Goal: Task Accomplishment & Management: Complete application form

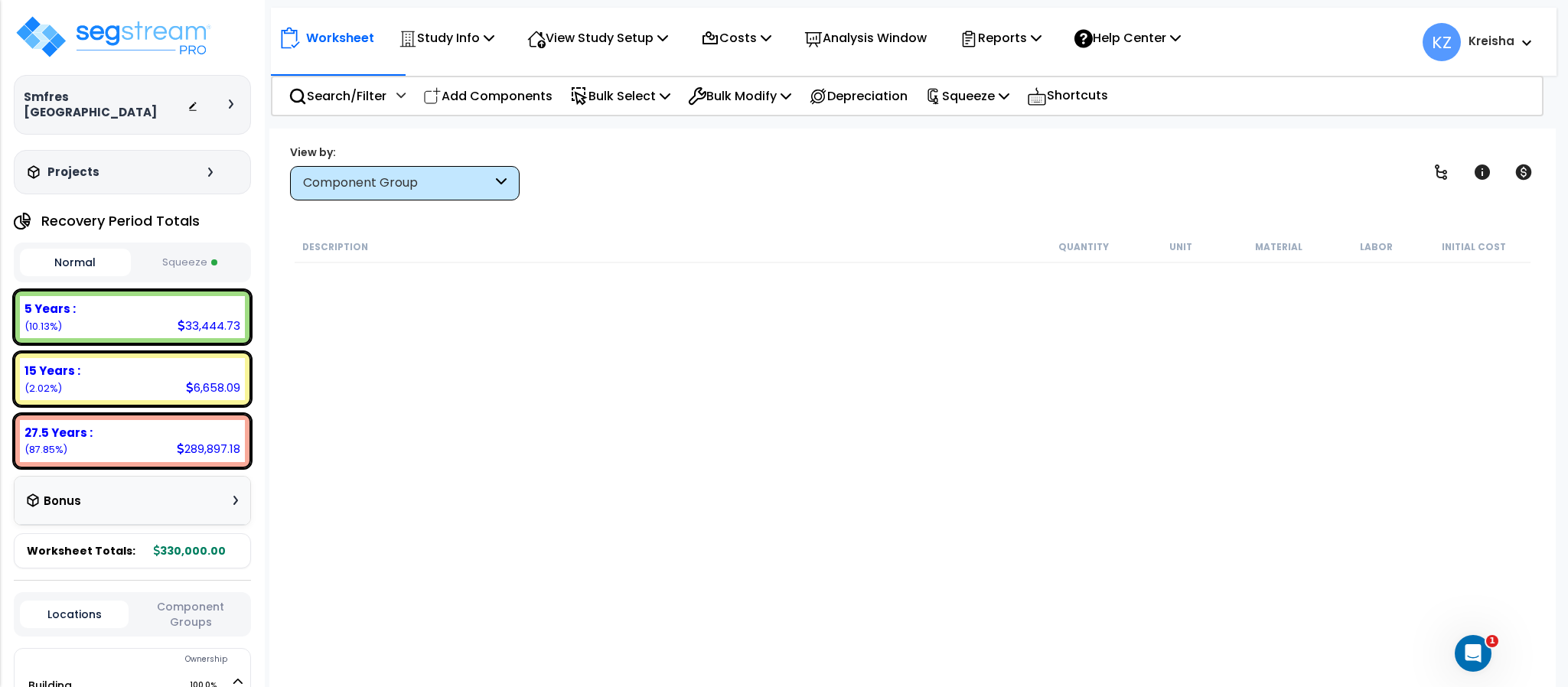
scroll to position [749, 0]
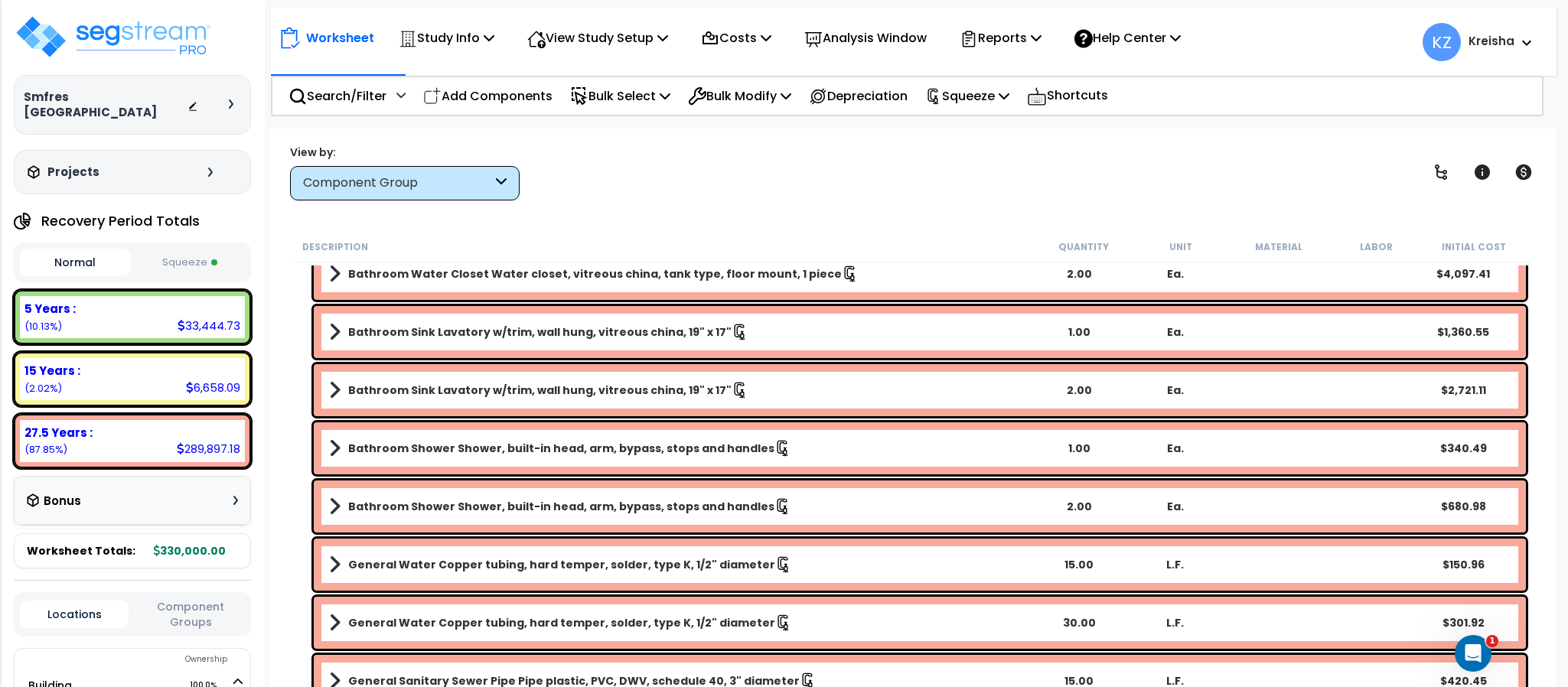
select select "2024"
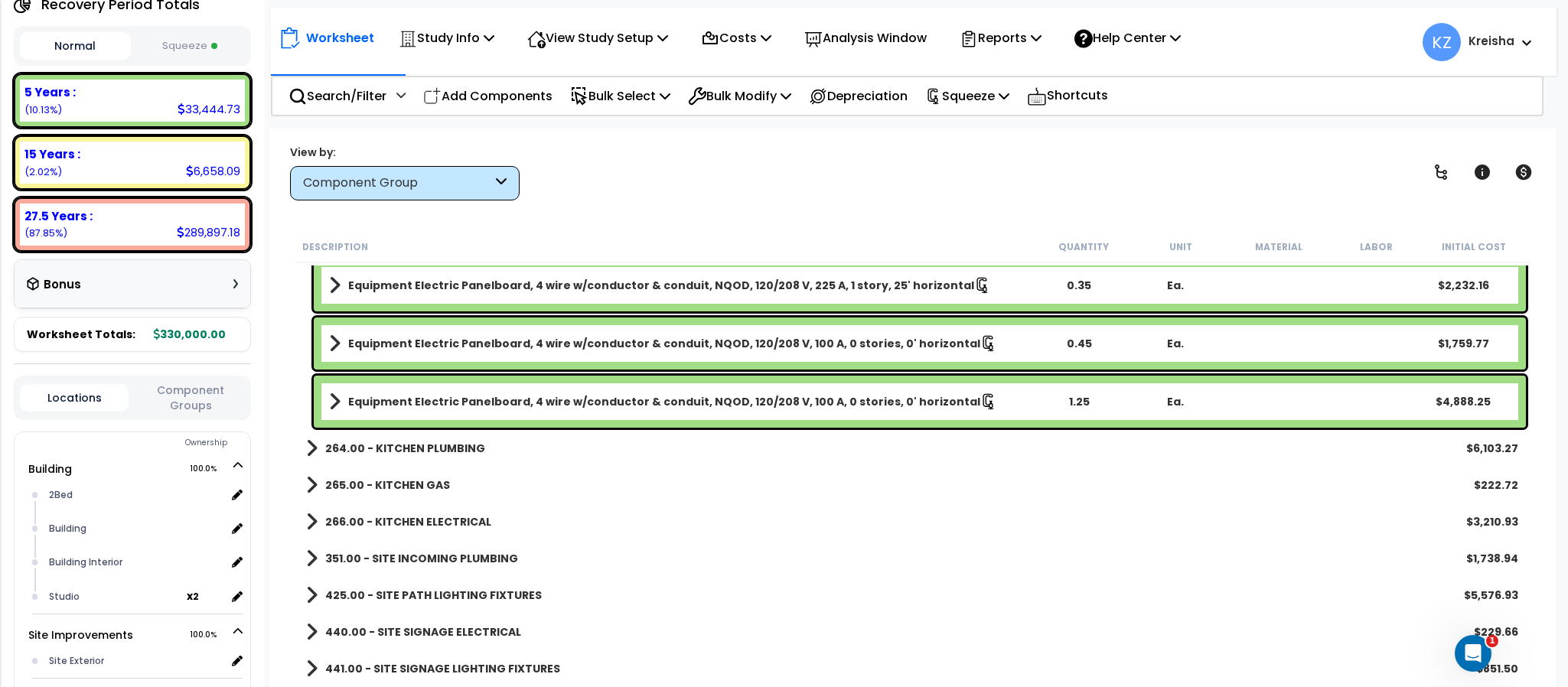
scroll to position [577, 0]
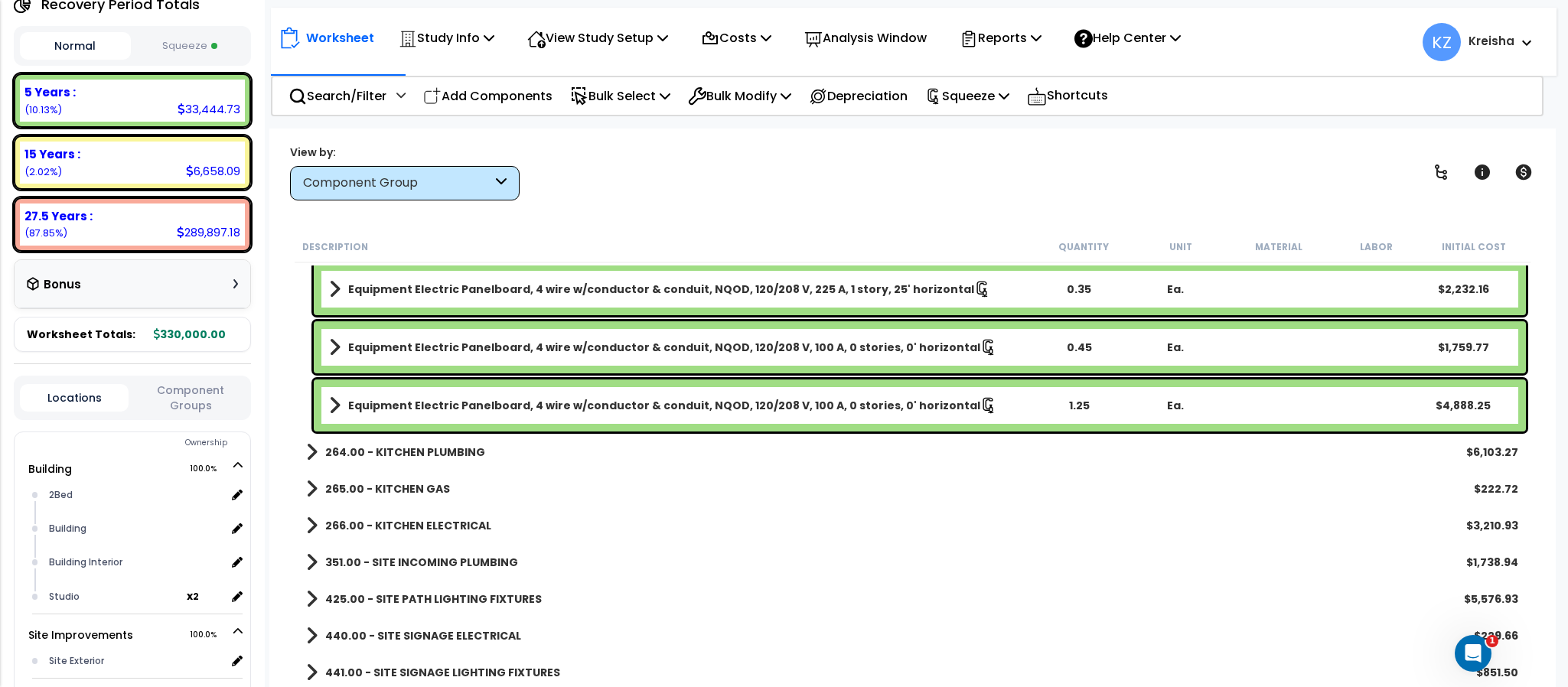
click at [725, 193] on div "View by: Component Group Takeoff Cost" at bounding box center [911, 172] width 1255 height 57
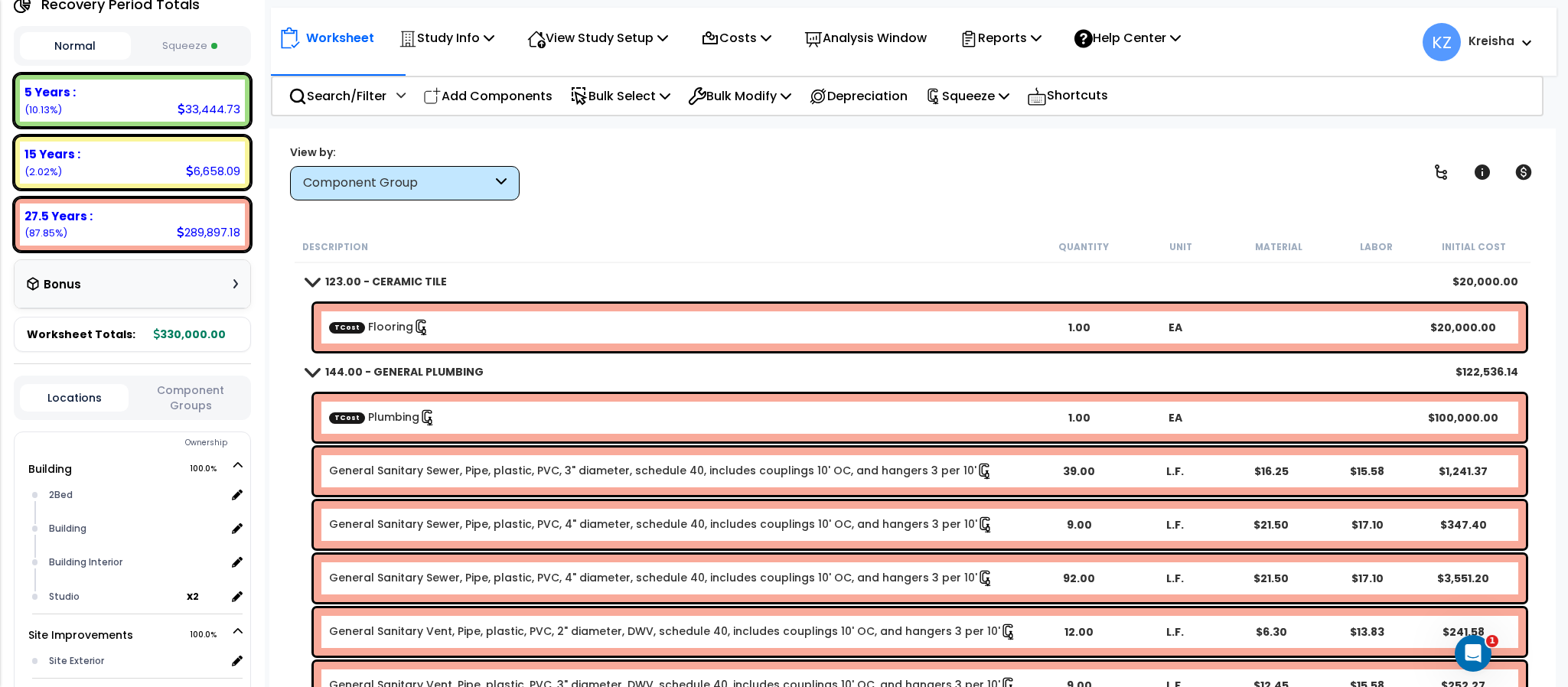
scroll to position [0, 0]
click at [615, 180] on div "View by: Component Group Takeoff Cost" at bounding box center [911, 172] width 1255 height 57
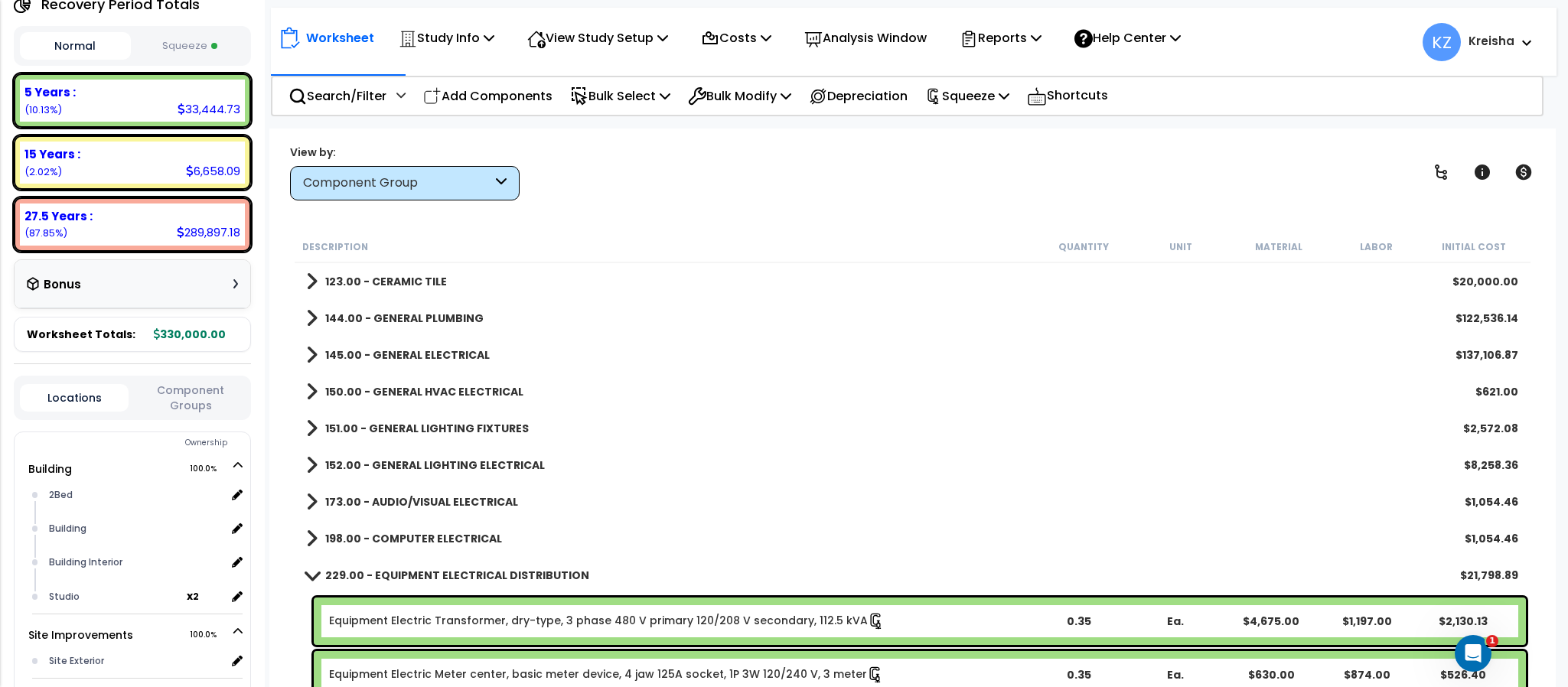
click at [597, 647] on div "Equipment Electric Meter center, basic meter device, 4 jaw 125A socket, 1P 3W 1…" at bounding box center [912, 675] width 1235 height 55
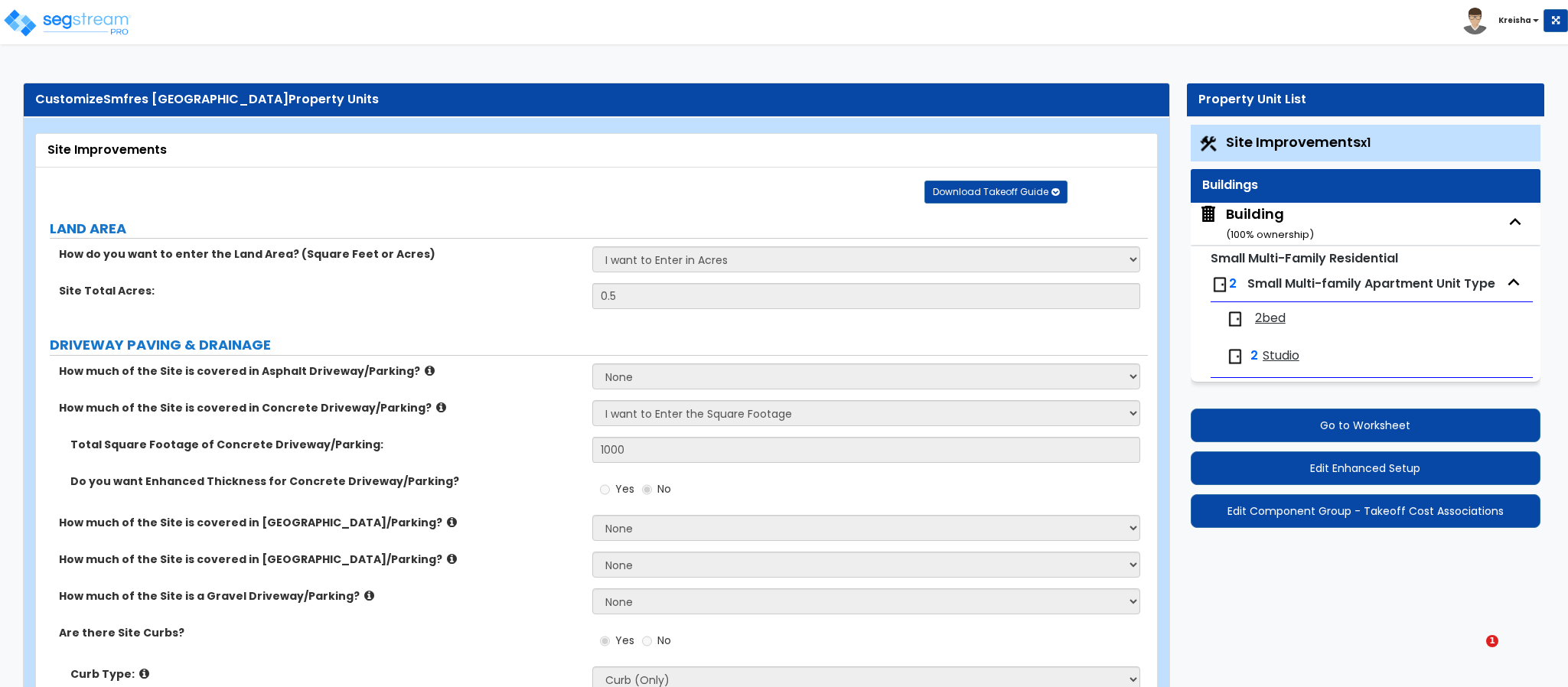
select select "2"
select select "1"
select select "2"
select select "1"
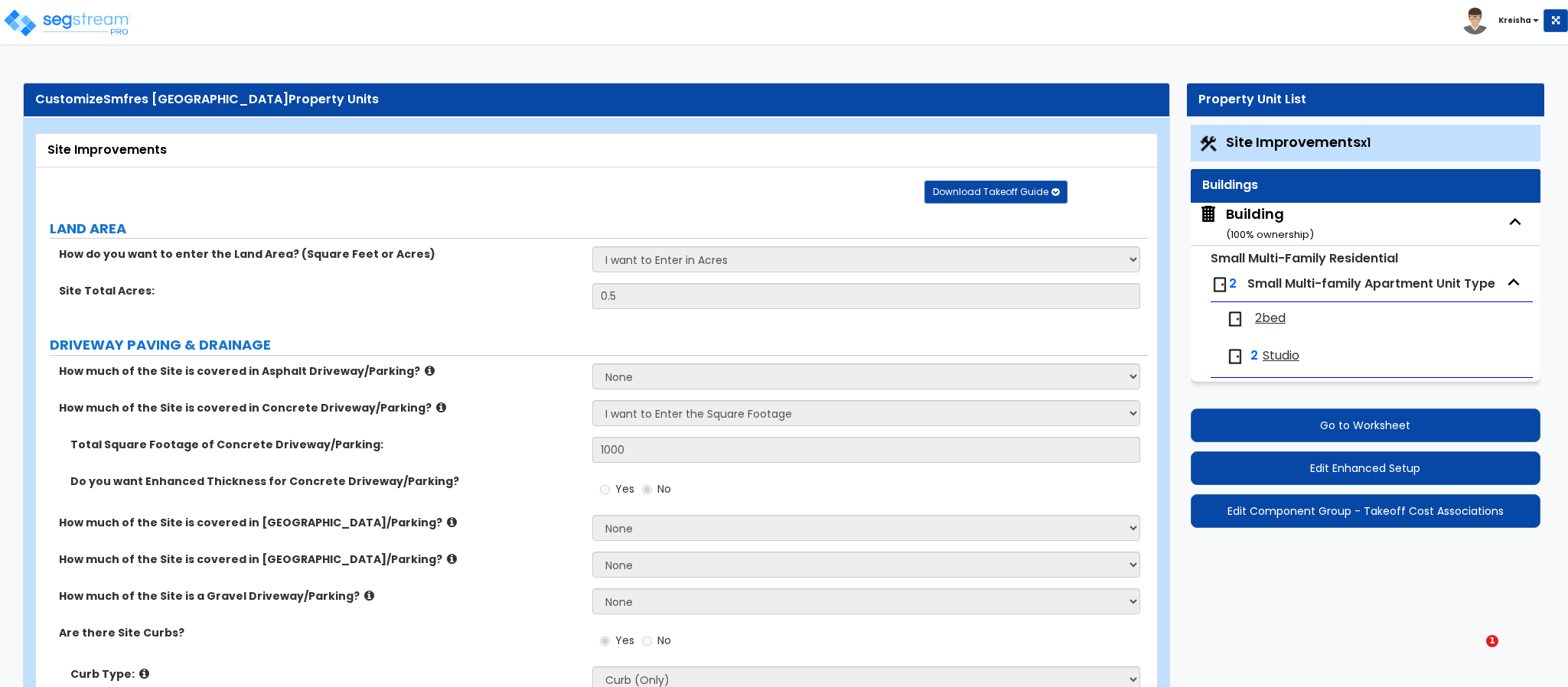
select select "2"
select select "1"
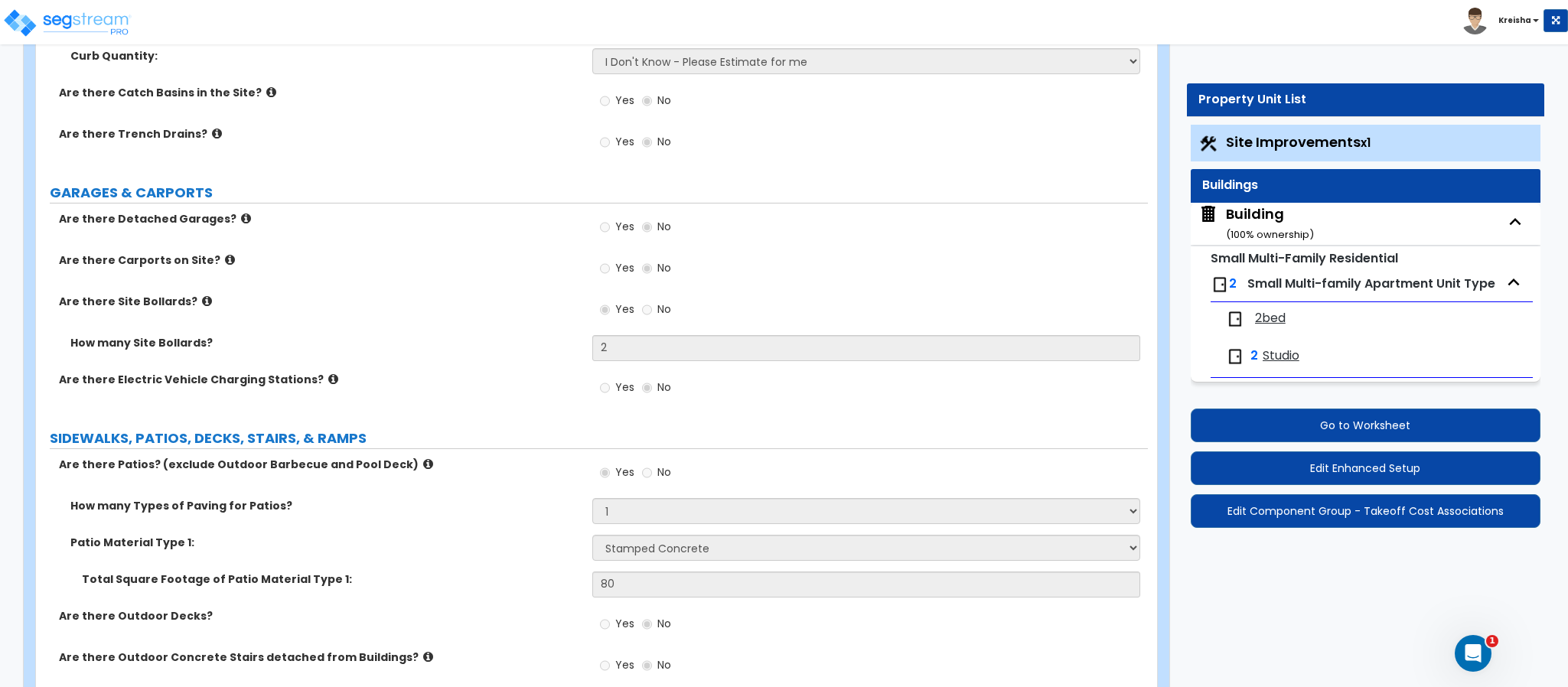
click at [432, 202] on label "GARAGES & CARPORTS" at bounding box center [599, 193] width 1098 height 20
click at [519, 147] on div "Are there Trench Drains? Yes No" at bounding box center [592, 147] width 1112 height 42
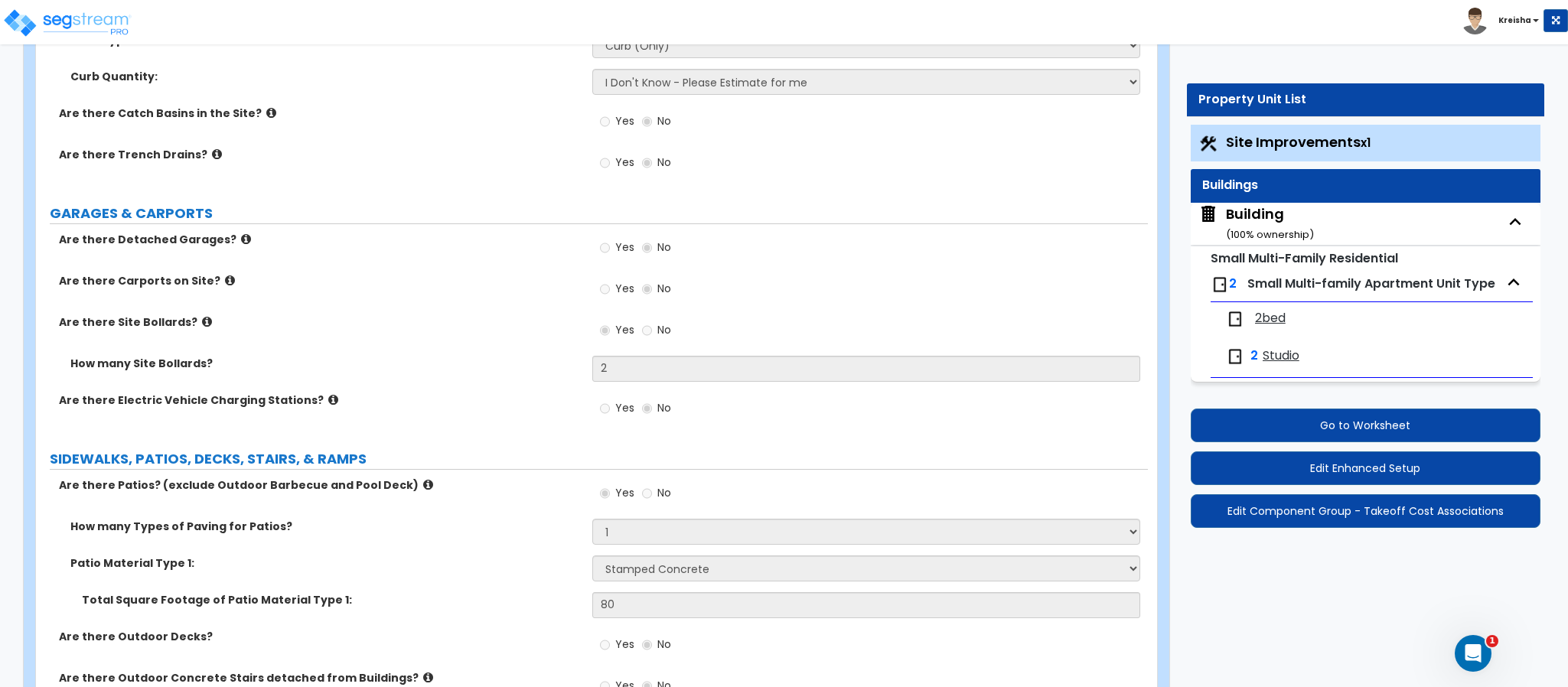
scroll to position [744, 0]
